Goal: Task Accomplishment & Management: Manage account settings

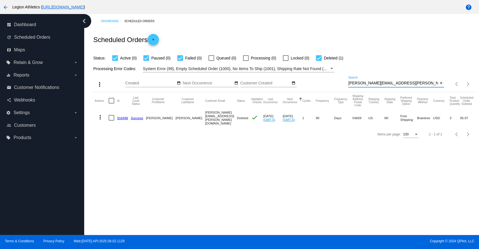
click at [375, 84] on input "[PERSON_NAME][EMAIL_ADDRESS][PERSON_NAME][DOMAIN_NAME]" at bounding box center [393, 83] width 90 height 4
paste input "[PERSON_NAME].dimaggio22"
type input "[PERSON_NAME][EMAIL_ADDRESS][DOMAIN_NAME]"
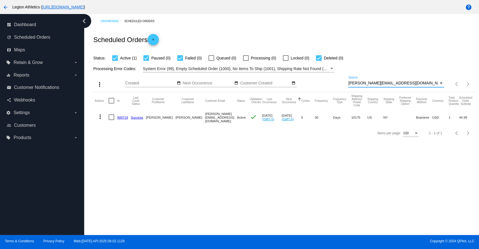
click at [121, 116] on link "900719" at bounding box center [122, 118] width 11 height 4
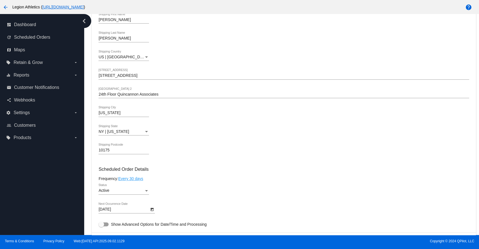
scroll to position [312, 0]
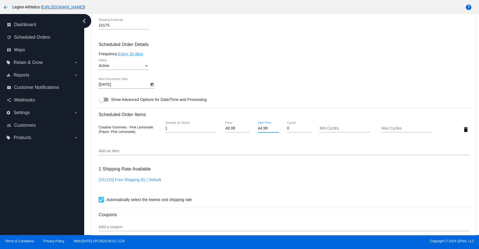
drag, startPoint x: 266, startPoint y: 129, endPoint x: 254, endPoint y: 129, distance: 11.8
click at [254, 129] on div "44.99 Sale Price" at bounding box center [268, 130] width 31 height 16
paste input "35"
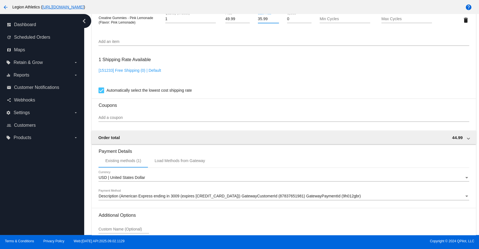
scroll to position [477, 0]
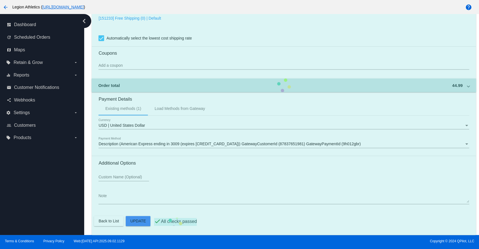
type input "35.99"
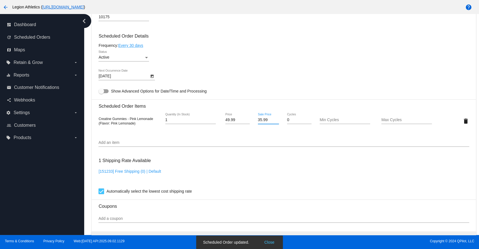
scroll to position [290, 0]
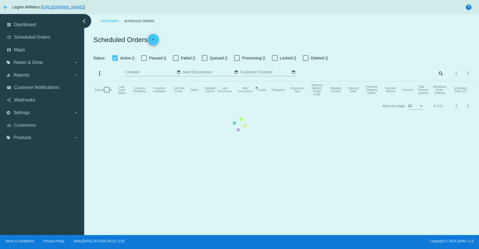
checkbox input "true"
